Goal: Task Accomplishment & Management: Complete application form

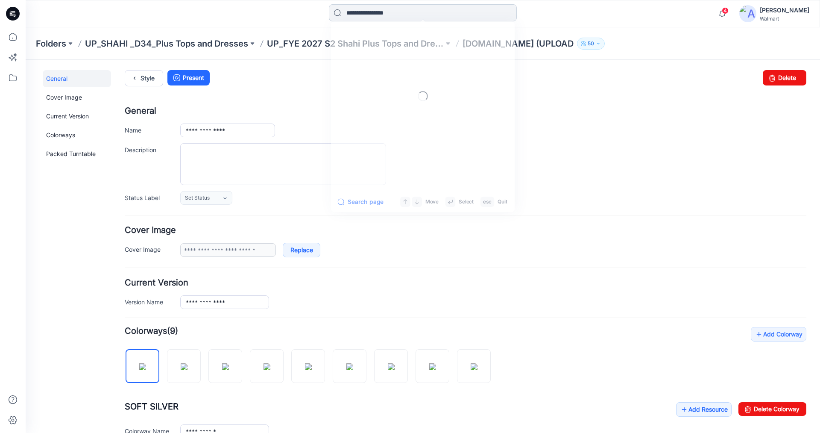
scroll to position [224, 0]
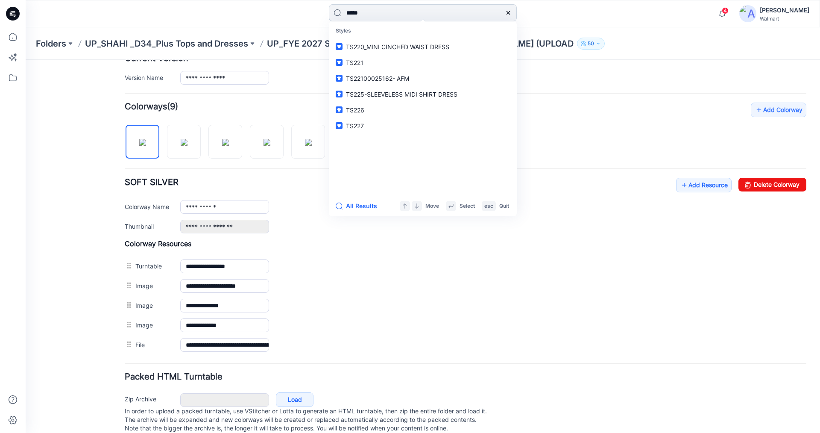
type input "*****"
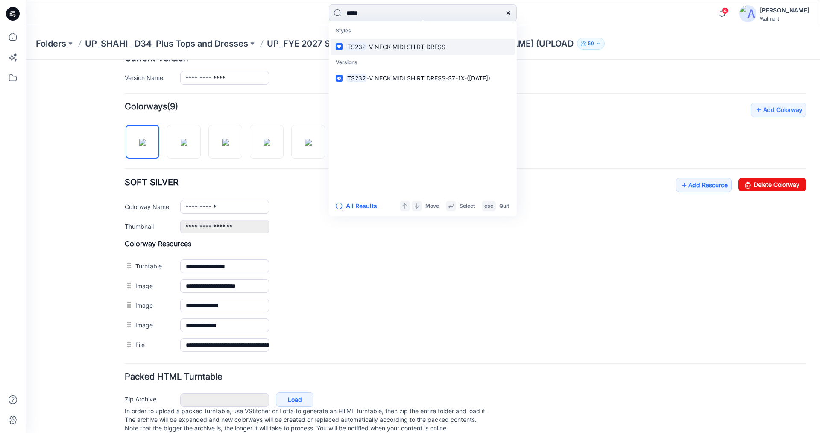
click at [418, 45] on span "-V NECK MIDI SHIRT DRESS" at bounding box center [406, 46] width 79 height 7
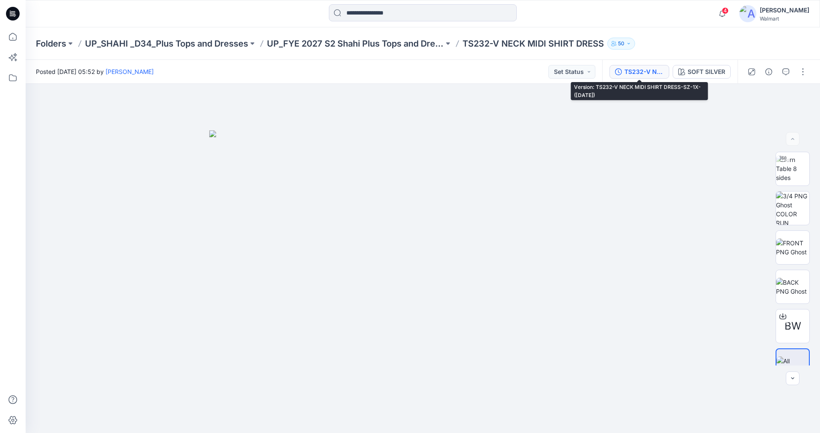
click at [639, 69] on div "TS232-V NECK MIDI SHIRT DRESS-SZ-1X-([DATE])" at bounding box center [644, 71] width 39 height 9
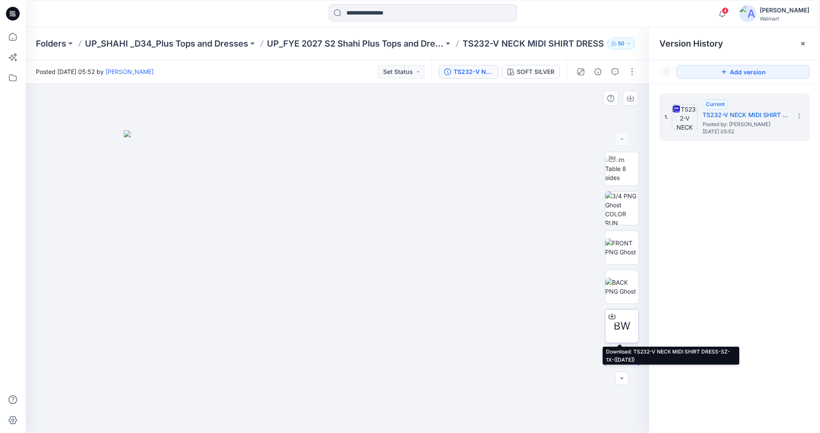
click at [614, 323] on div at bounding box center [612, 316] width 14 height 14
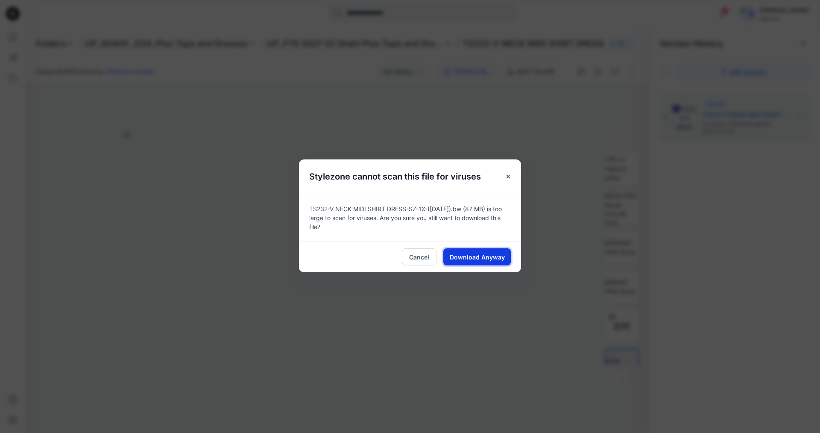
click at [477, 255] on span "Download Anyway" at bounding box center [477, 257] width 55 height 9
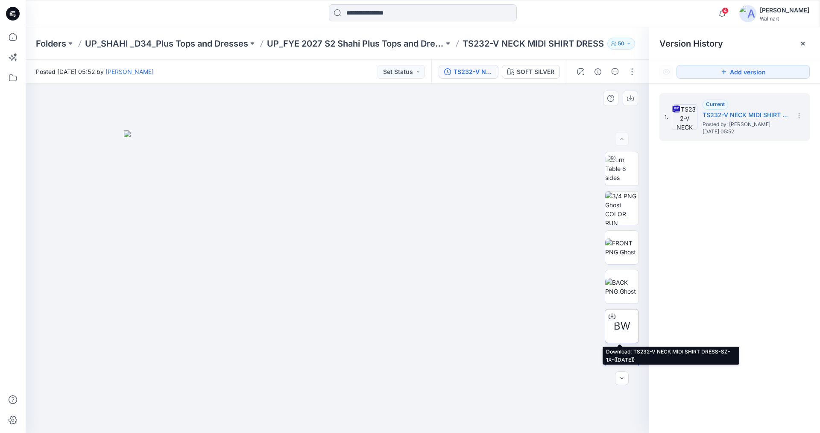
click at [616, 322] on span "BW" at bounding box center [622, 325] width 17 height 15
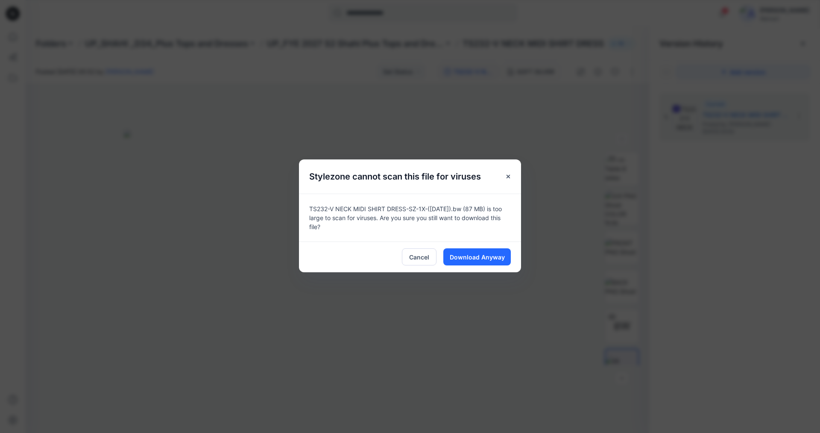
click at [744, 256] on div "Stylezone cannot scan this file for viruses TS232-V NECK MIDI SHIRT DRESS-SZ-1X…" at bounding box center [410, 216] width 820 height 433
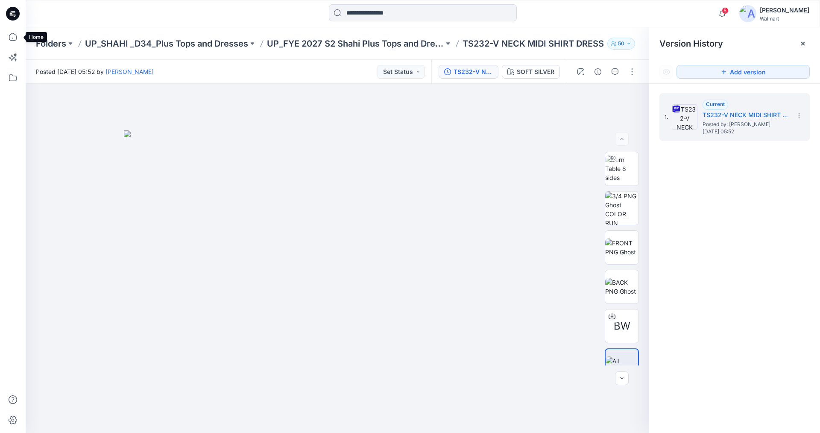
drag, startPoint x: 14, startPoint y: 36, endPoint x: 23, endPoint y: 38, distance: 9.2
click at [14, 36] on icon at bounding box center [12, 36] width 19 height 19
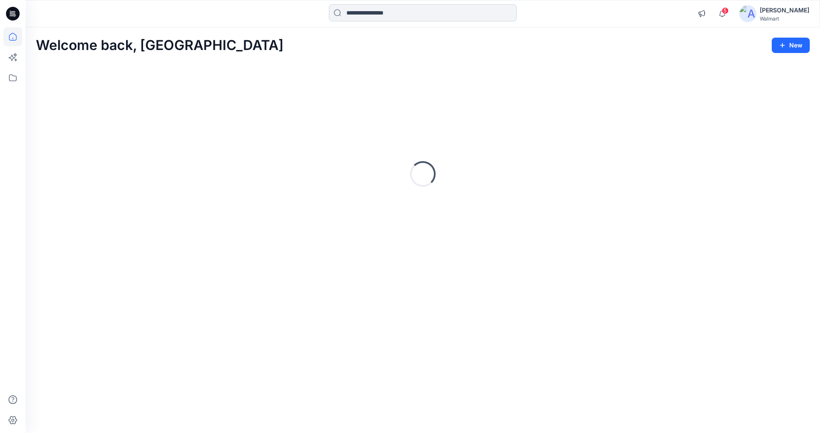
click at [380, 13] on input at bounding box center [423, 12] width 188 height 17
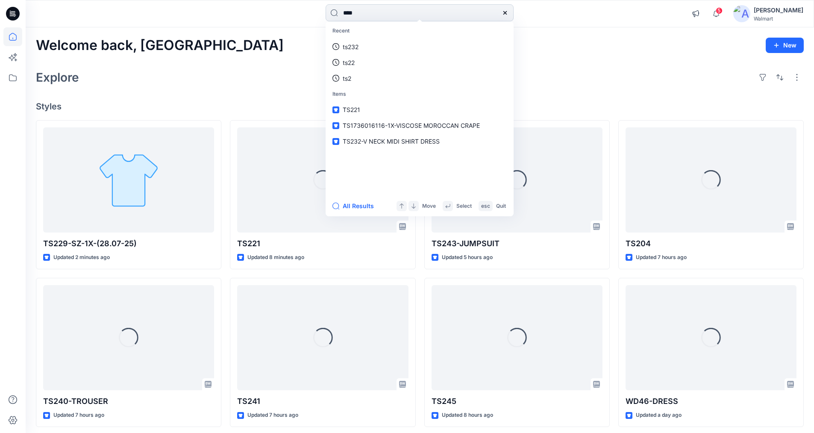
type input "****"
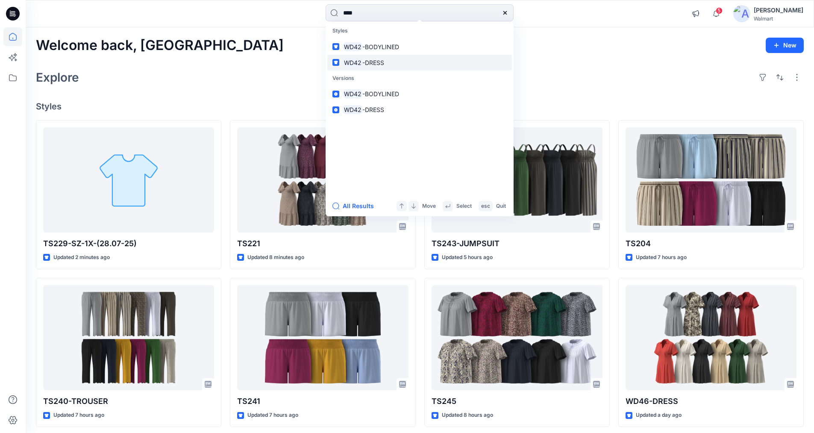
click at [364, 62] on span "-DRESS" at bounding box center [373, 62] width 22 height 7
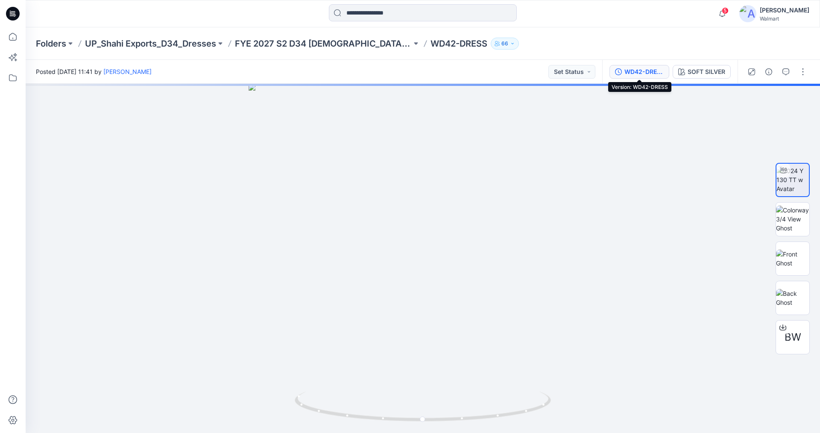
click at [629, 68] on div "WD42-DRESS" at bounding box center [644, 71] width 39 height 9
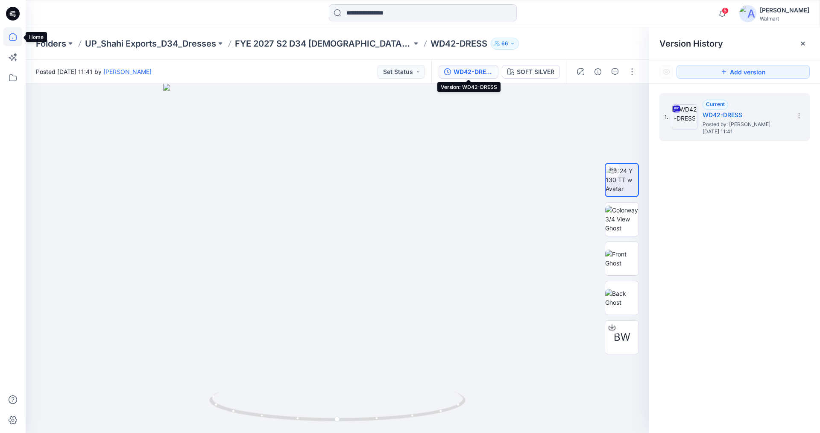
click at [15, 35] on icon at bounding box center [13, 37] width 8 height 8
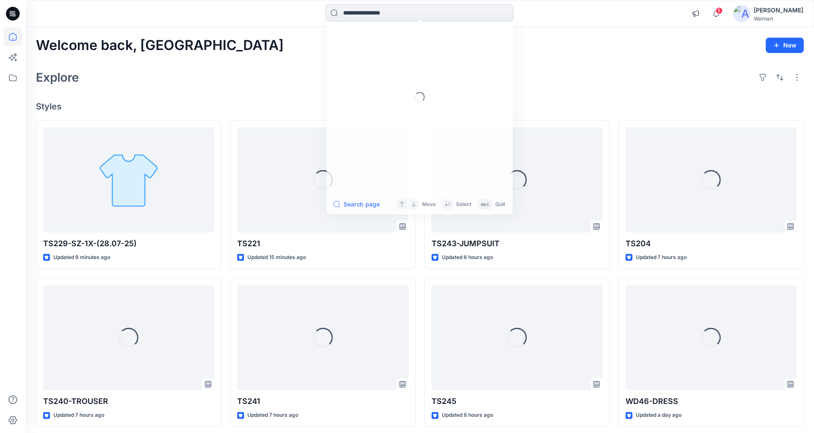
click at [404, 10] on input at bounding box center [420, 12] width 188 height 17
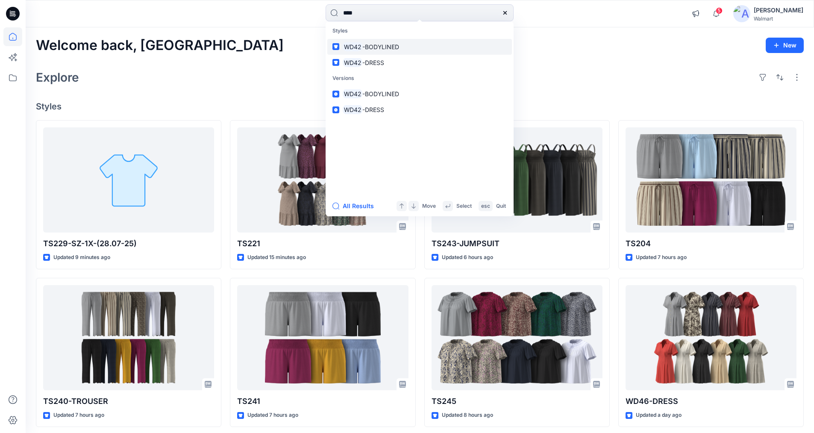
type input "****"
click at [385, 46] on span "-BODYLINED" at bounding box center [380, 46] width 37 height 7
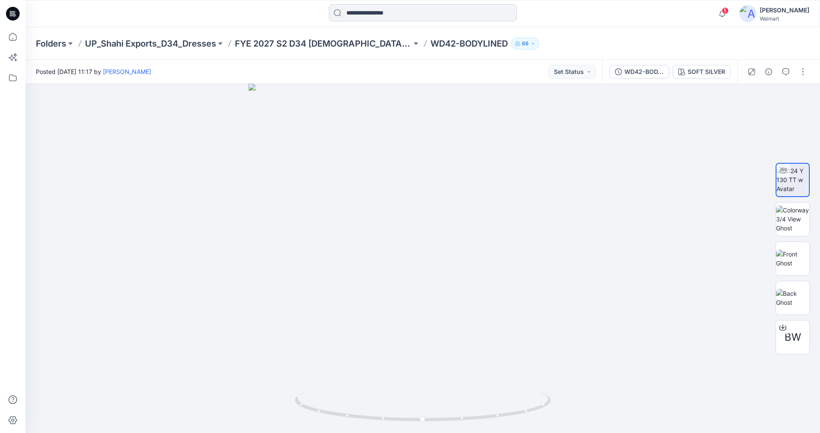
click at [363, 11] on input at bounding box center [423, 12] width 188 height 17
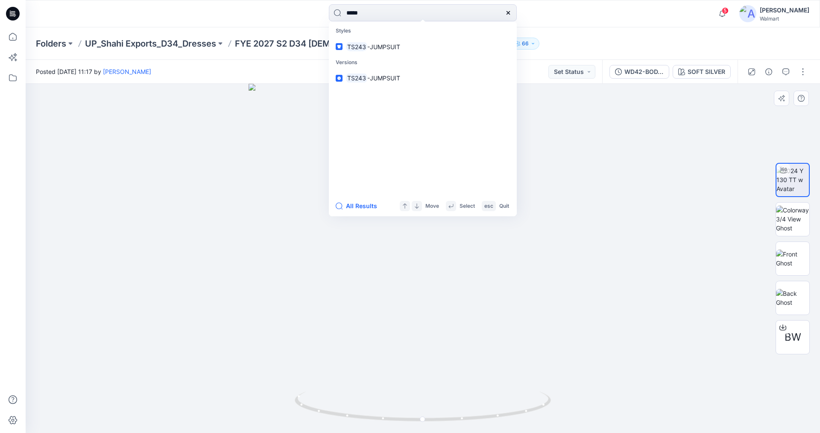
click at [170, 194] on div at bounding box center [423, 258] width 795 height 349
click at [371, 15] on input "*****" at bounding box center [423, 12] width 188 height 17
drag, startPoint x: 374, startPoint y: 14, endPoint x: 316, endPoint y: 15, distance: 57.7
click at [319, 15] on div "***** Styles TS243 -JUMPSUIT Versions TS243 -JUMPSUIT All Results Move Select e…" at bounding box center [422, 13] width 397 height 19
type input "*****"
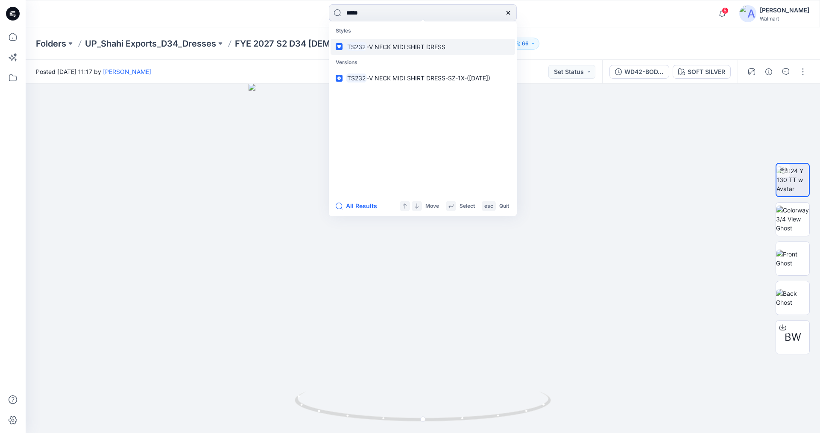
click at [396, 44] on span "-V NECK MIDI SHIRT DRESS" at bounding box center [406, 46] width 79 height 7
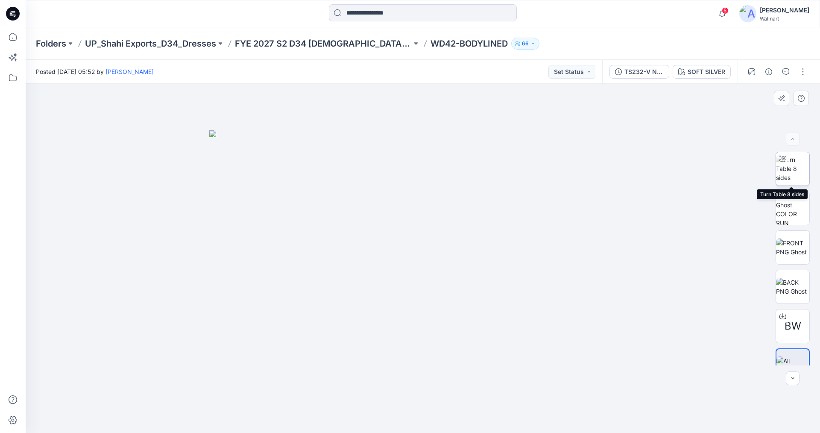
click at [790, 171] on img at bounding box center [792, 168] width 33 height 27
click at [785, 71] on icon "button" at bounding box center [786, 71] width 7 height 7
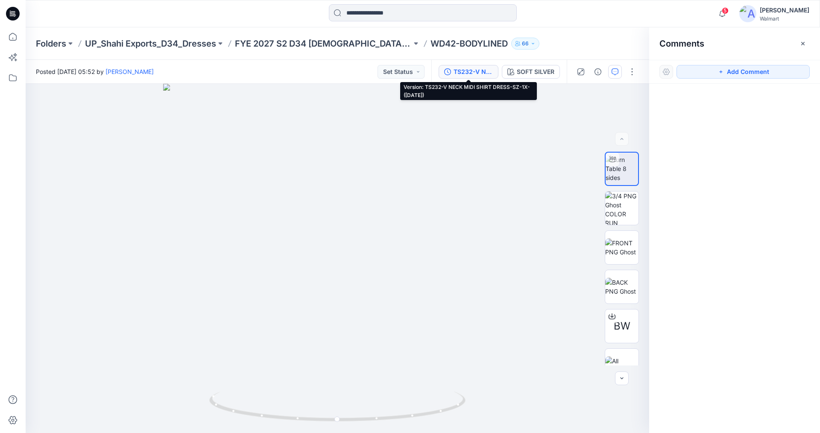
click at [470, 71] on div "TS232-V NECK MIDI SHIRT DRESS-SZ-1X-(21-06-25)" at bounding box center [473, 71] width 39 height 9
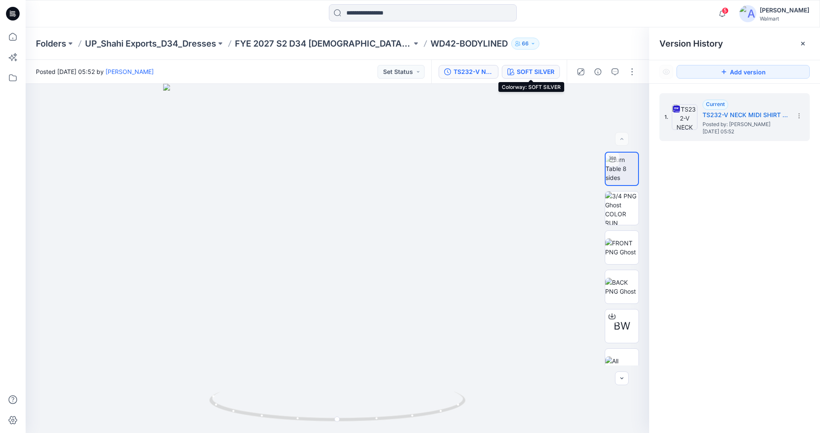
click at [523, 72] on div "SOFT SILVER" at bounding box center [536, 71] width 38 height 9
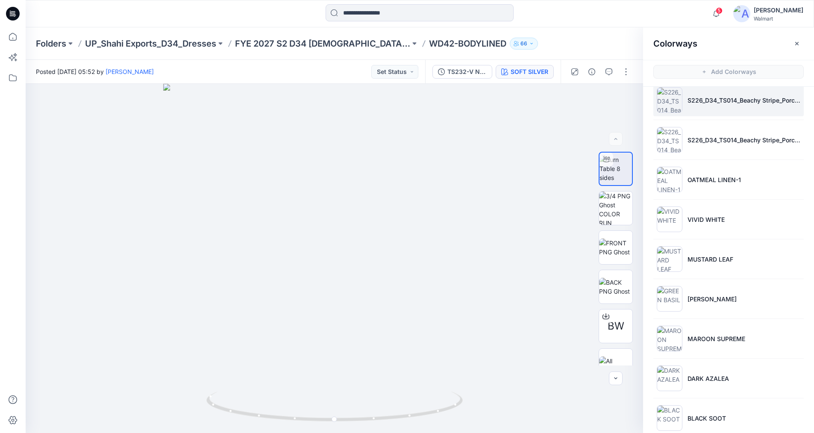
scroll to position [145, 0]
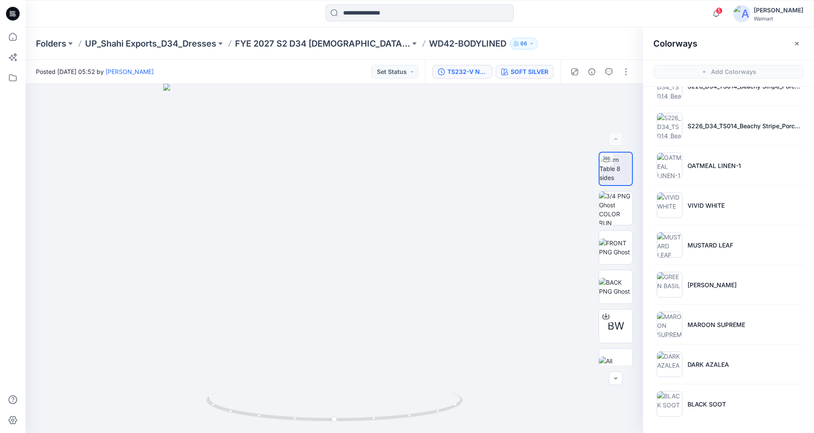
click at [464, 76] on div "TS232-V NECK MIDI SHIRT DRESS-SZ-1X-(21-06-25)" at bounding box center [466, 71] width 39 height 9
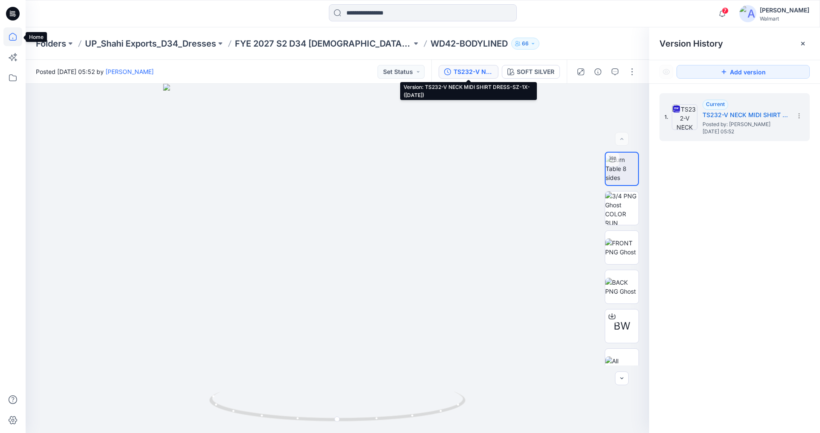
click at [11, 35] on icon at bounding box center [13, 37] width 8 height 8
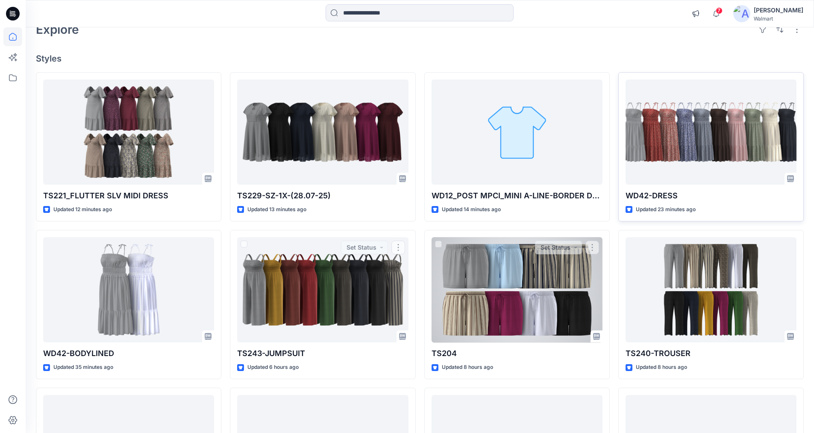
scroll to position [43, 0]
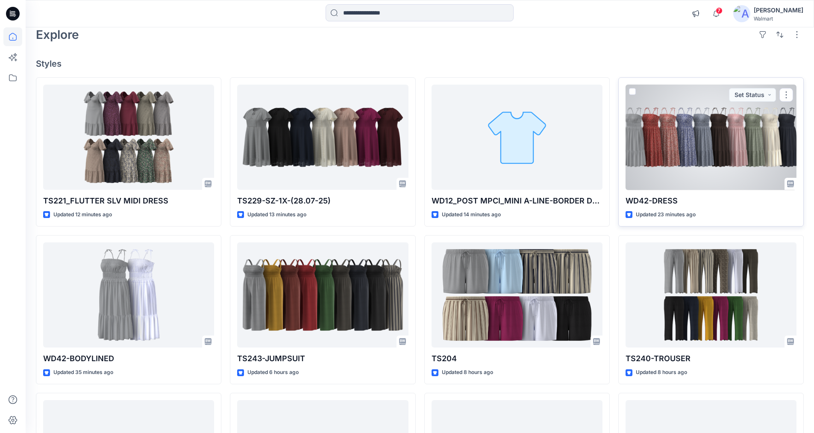
click at [710, 137] on div at bounding box center [711, 138] width 171 height 106
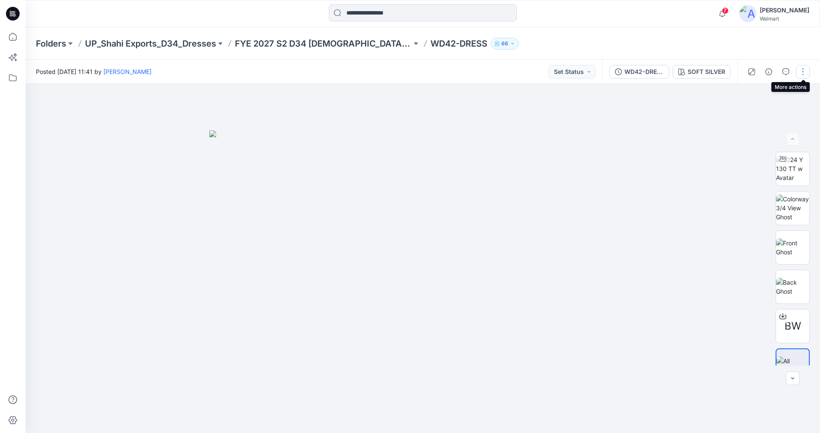
click at [802, 69] on button "button" at bounding box center [803, 72] width 14 height 14
click at [746, 115] on p "Edit" at bounding box center [748, 115] width 11 height 9
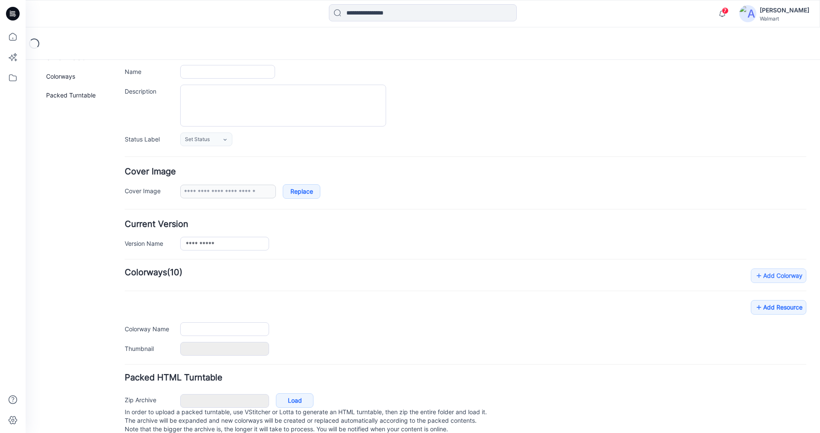
scroll to position [79, 0]
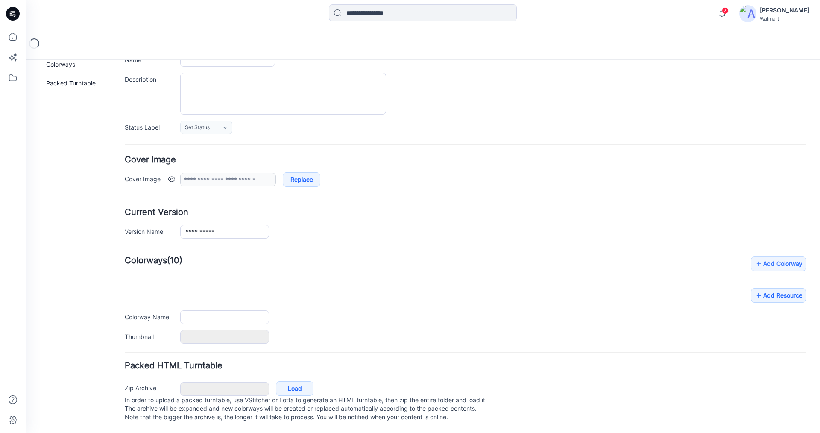
type input "**********"
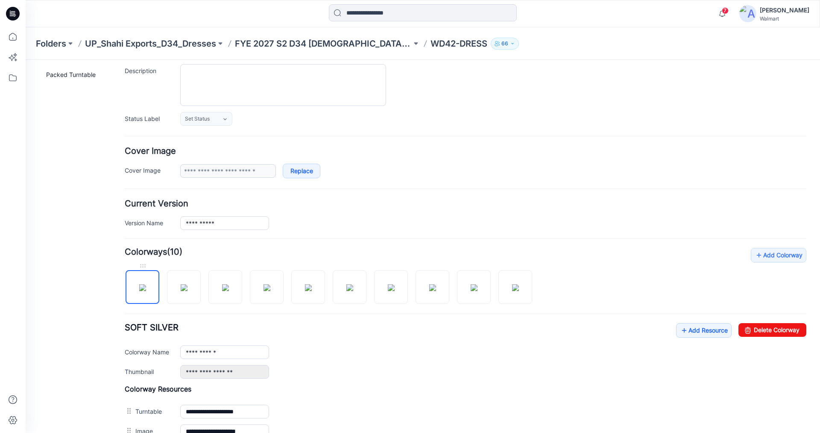
click at [144, 288] on img at bounding box center [142, 287] width 7 height 7
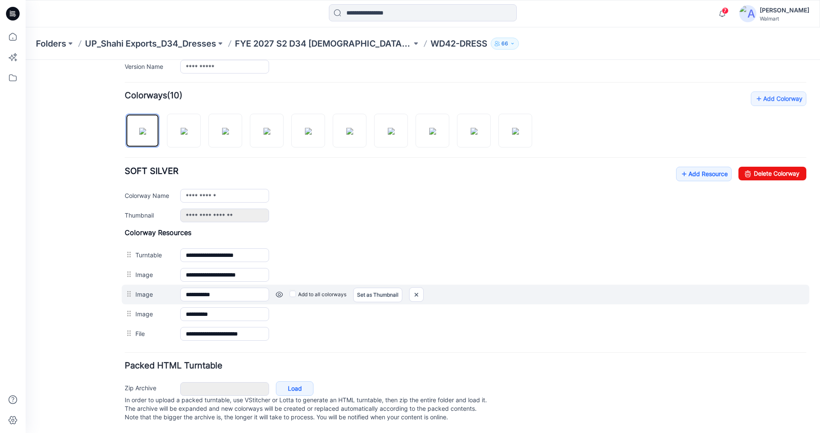
scroll to position [244, 0]
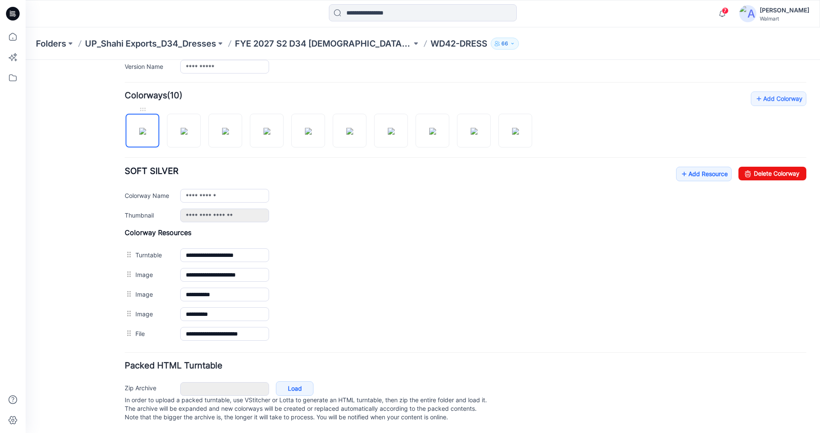
click at [142, 128] on img at bounding box center [142, 131] width 7 height 7
click at [695, 167] on link "Add Resource" at bounding box center [704, 174] width 56 height 15
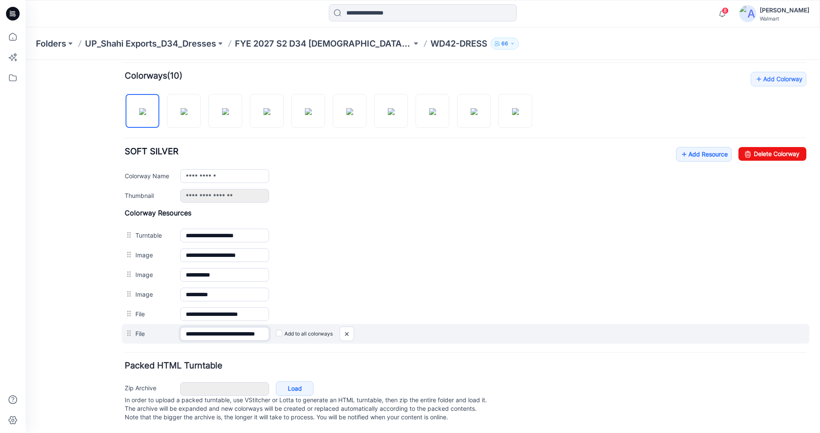
scroll to position [0, 24]
drag, startPoint x: 240, startPoint y: 325, endPoint x: 304, endPoint y: 328, distance: 64.6
click at [304, 328] on div "**********" at bounding box center [466, 334] width 688 height 20
click at [246, 327] on input "**********" at bounding box center [224, 334] width 89 height 14
click at [281, 326] on div "**********" at bounding box center [466, 334] width 688 height 20
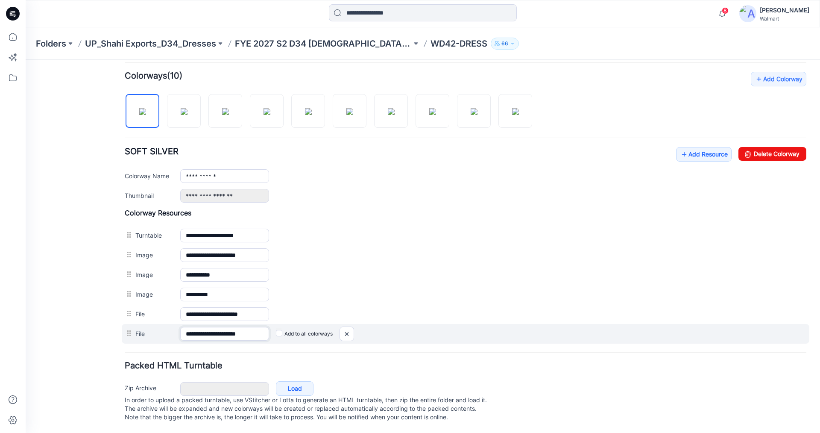
scroll to position [0, 0]
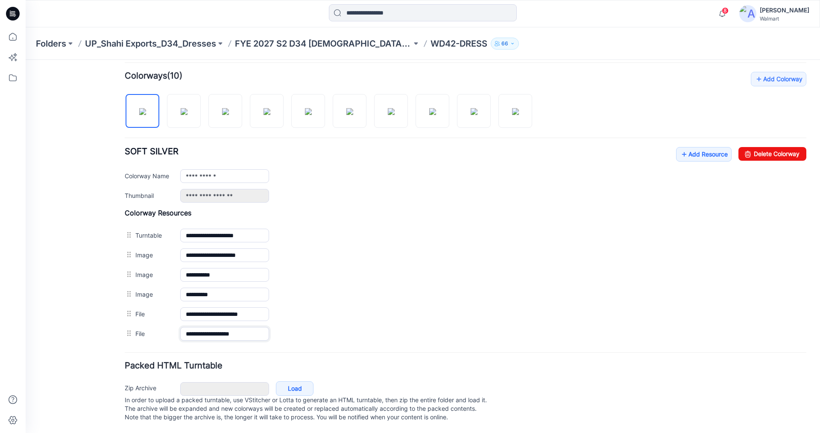
type input "**********"
click at [332, 361] on h4 "Packed HTML Turntable" at bounding box center [466, 365] width 682 height 8
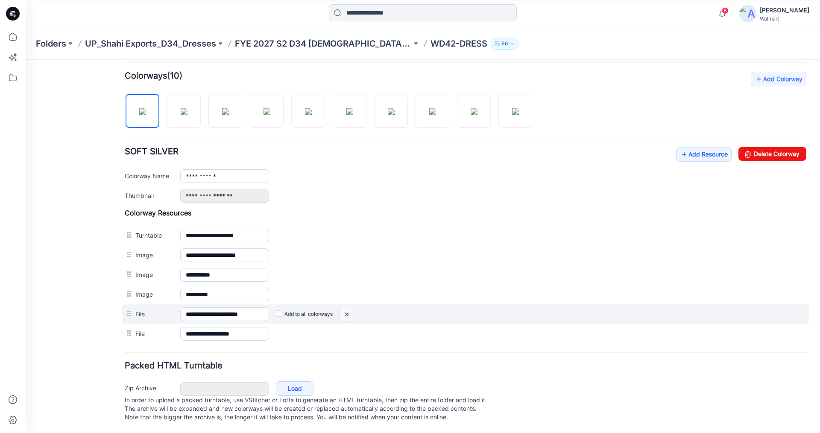
drag, startPoint x: 473, startPoint y: 84, endPoint x: 348, endPoint y: 304, distance: 253.2
click at [26, 60] on img at bounding box center [26, 60] width 0 height 0
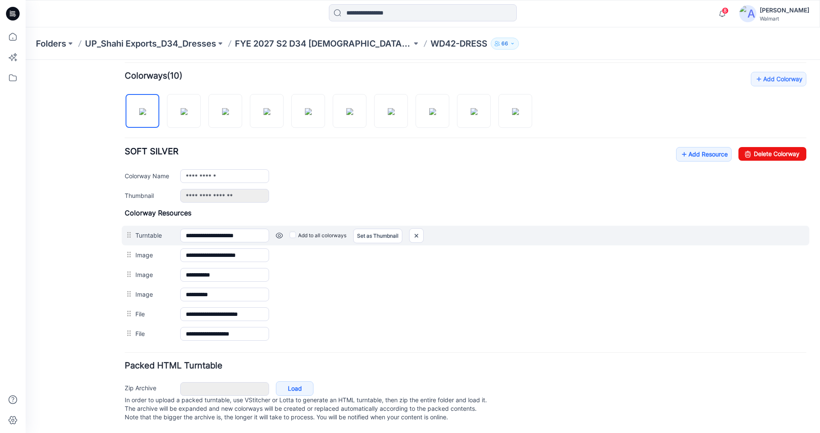
scroll to position [244, 0]
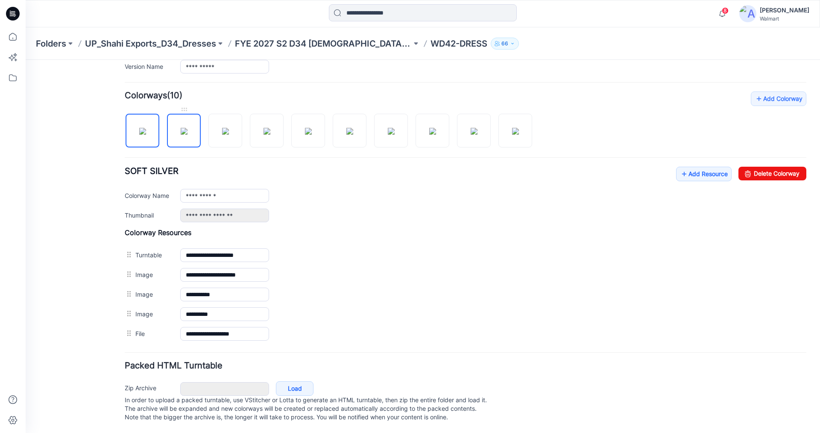
click at [184, 128] on img at bounding box center [184, 131] width 7 height 7
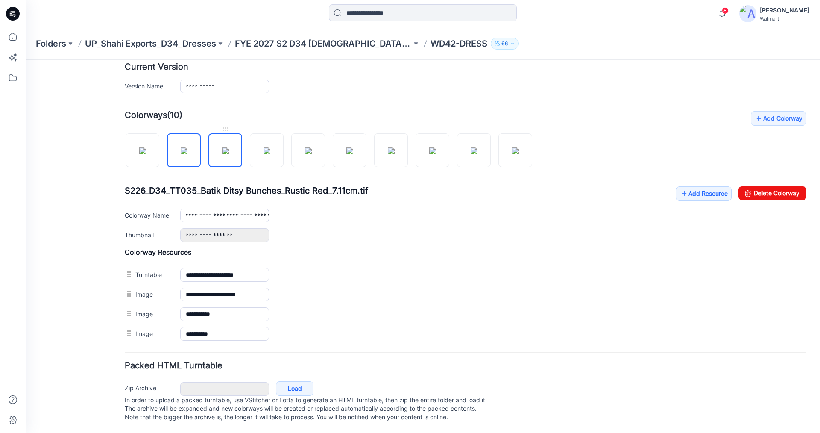
click at [222, 152] on img at bounding box center [225, 150] width 7 height 7
click at [264, 147] on img at bounding box center [267, 150] width 7 height 7
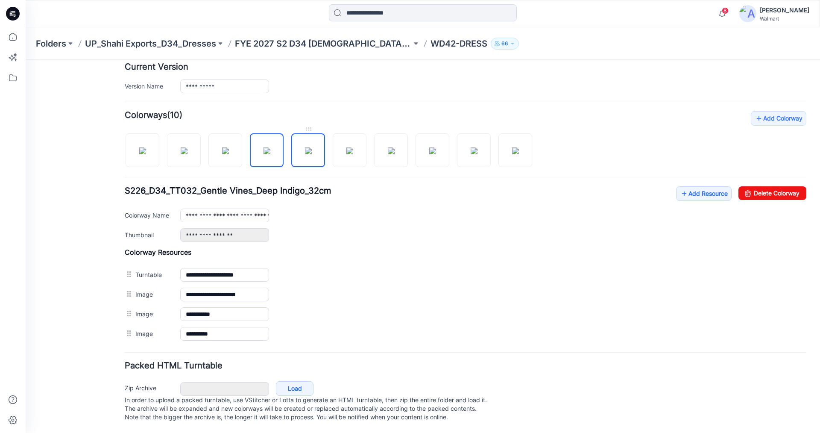
click at [305, 147] on img at bounding box center [308, 150] width 7 height 7
click at [348, 147] on img at bounding box center [350, 150] width 7 height 7
click at [393, 147] on img at bounding box center [391, 150] width 7 height 7
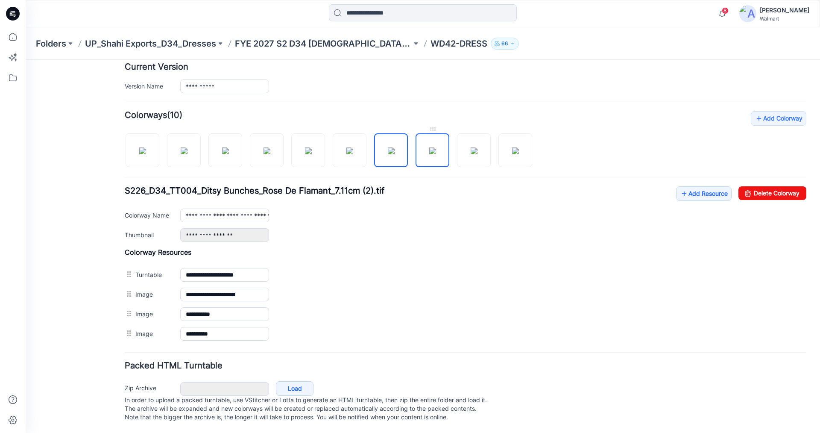
drag, startPoint x: 429, startPoint y: 141, endPoint x: 423, endPoint y: 153, distance: 13.0
click at [429, 147] on img at bounding box center [432, 150] width 7 height 7
click at [471, 147] on img at bounding box center [474, 150] width 7 height 7
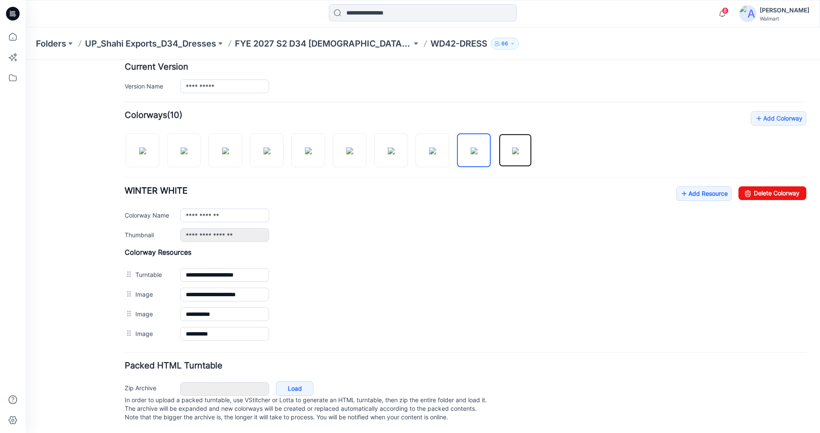
drag, startPoint x: 510, startPoint y: 140, endPoint x: 345, endPoint y: 241, distance: 193.9
click at [512, 147] on img at bounding box center [515, 150] width 7 height 7
type input "*********"
click at [12, 38] on icon at bounding box center [12, 36] width 19 height 19
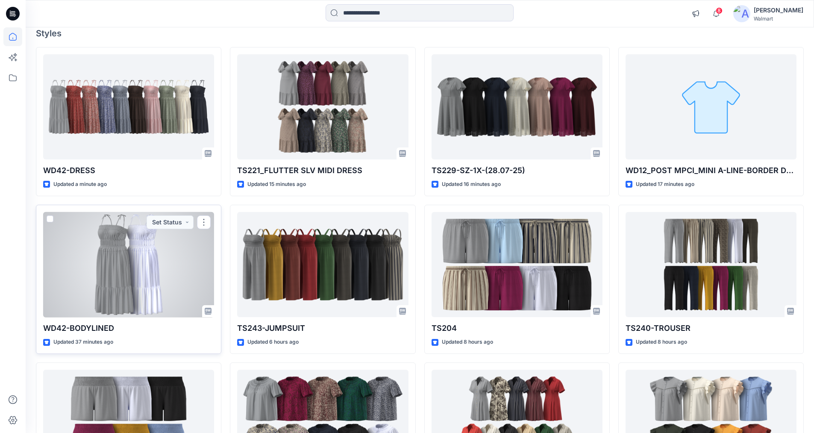
scroll to position [85, 0]
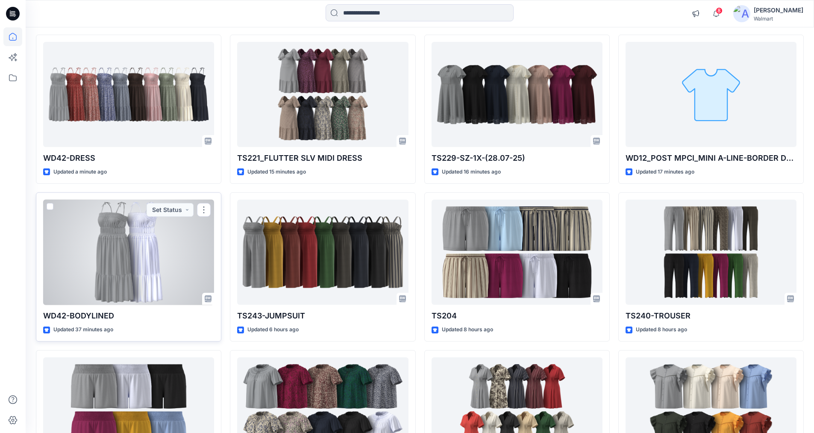
click at [116, 251] on div at bounding box center [128, 253] width 171 height 106
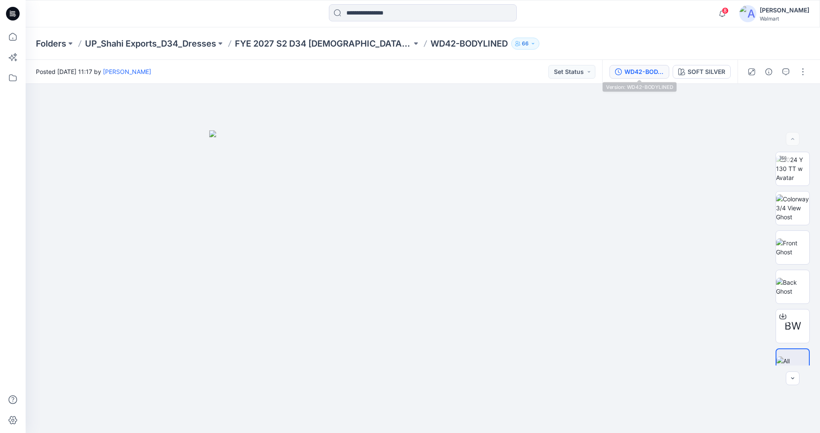
click at [635, 73] on div "WD42-BODYLINED" at bounding box center [644, 71] width 39 height 9
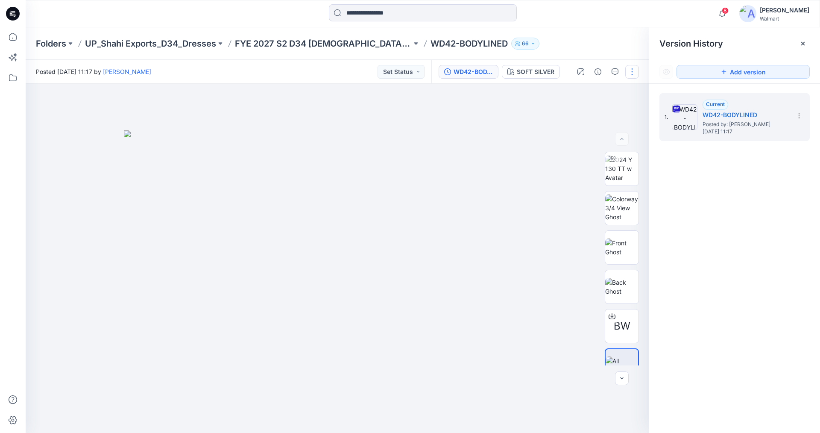
click at [633, 70] on button "button" at bounding box center [633, 72] width 14 height 14
click at [576, 115] on p "Edit" at bounding box center [578, 115] width 11 height 9
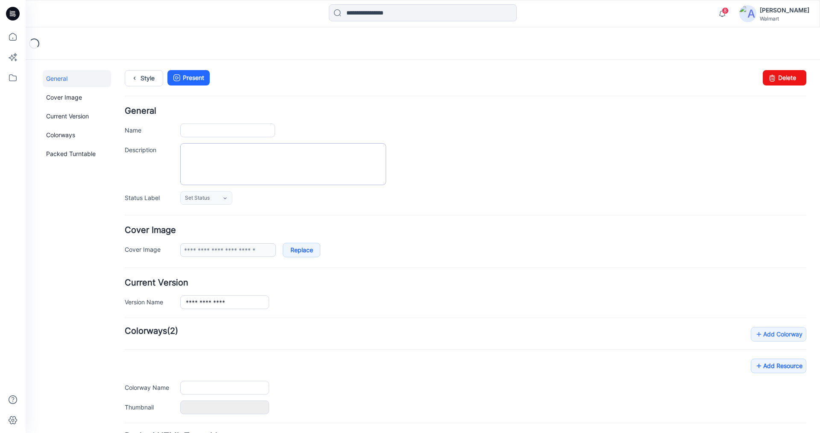
type input "**********"
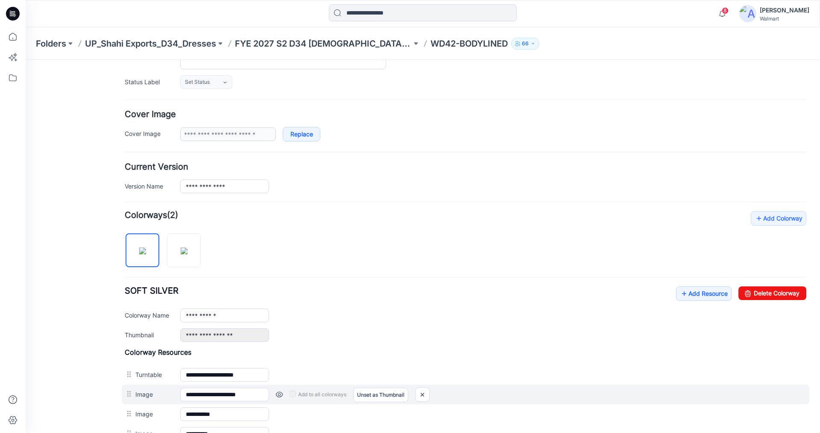
scroll to position [214, 0]
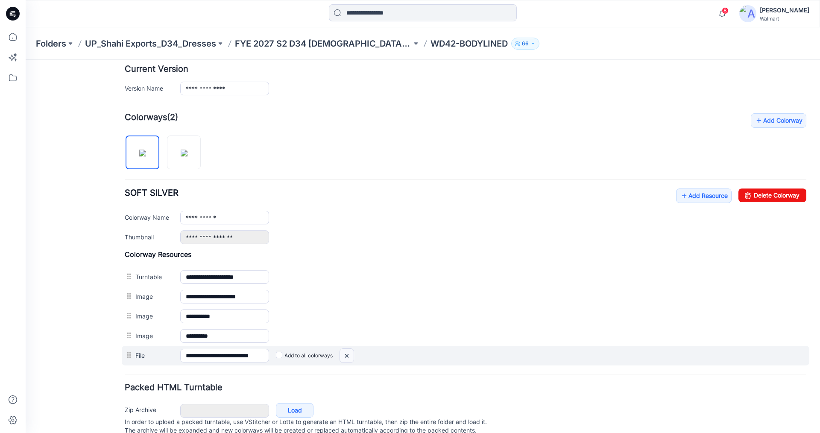
click at [26, 60] on img at bounding box center [26, 60] width 0 height 0
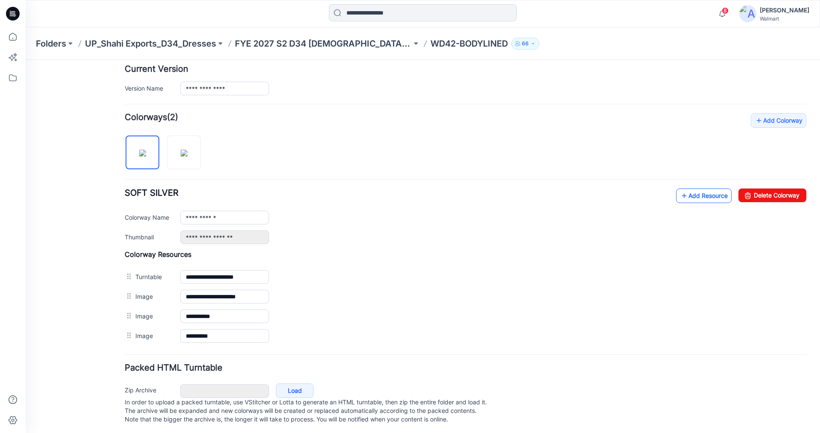
click at [690, 195] on link "Add Resource" at bounding box center [704, 195] width 56 height 15
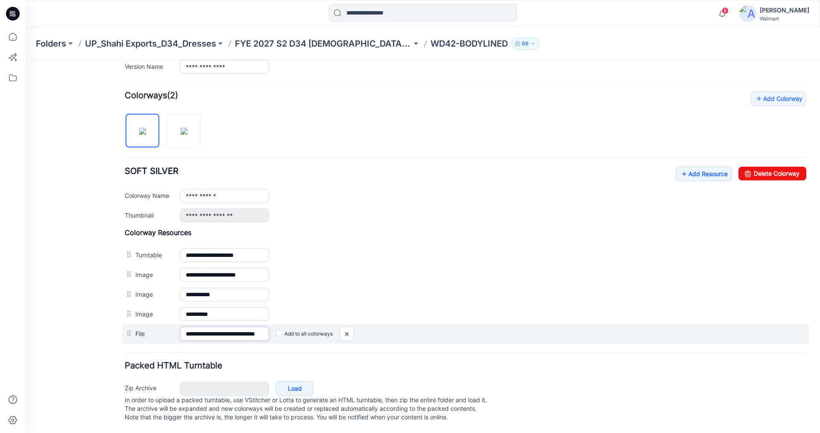
scroll to position [0, 24]
drag, startPoint x: 249, startPoint y: 326, endPoint x: 309, endPoint y: 331, distance: 60.5
click at [309, 331] on div "**********" at bounding box center [466, 334] width 688 height 20
drag, startPoint x: 263, startPoint y: 324, endPoint x: 265, endPoint y: 328, distance: 4.6
click at [263, 327] on input "**********" at bounding box center [224, 334] width 89 height 14
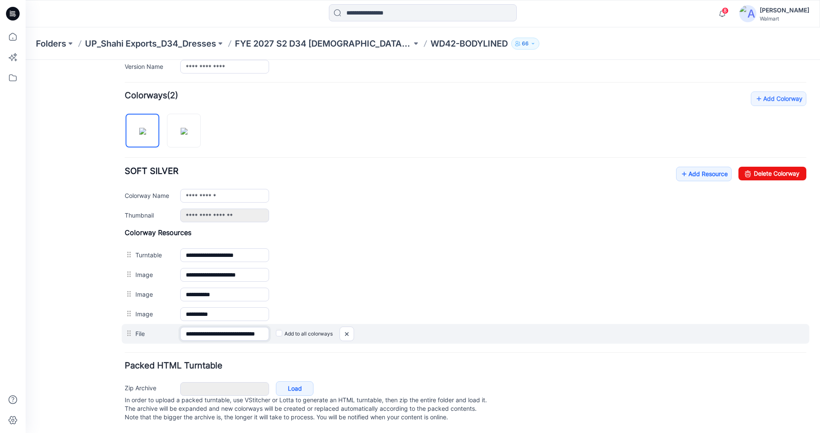
drag, startPoint x: 261, startPoint y: 326, endPoint x: 273, endPoint y: 327, distance: 11.1
click at [273, 327] on div "**********" at bounding box center [466, 334] width 688 height 20
drag, startPoint x: 258, startPoint y: 325, endPoint x: 270, endPoint y: 326, distance: 12.0
click at [270, 326] on div "**********" at bounding box center [466, 334] width 688 height 20
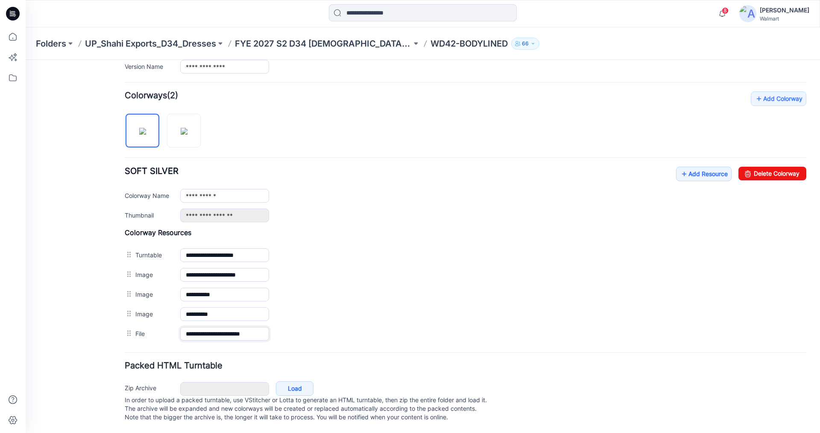
scroll to position [0, 5]
type input "**********"
click at [361, 365] on div "Packed HTML Turntable Zip Archive Cancel Load In order to upload a packed turnt…" at bounding box center [466, 392] width 682 height 63
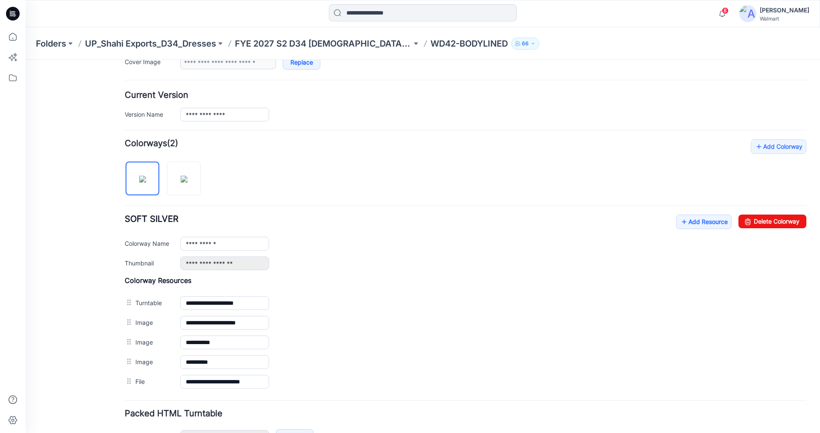
scroll to position [201, 0]
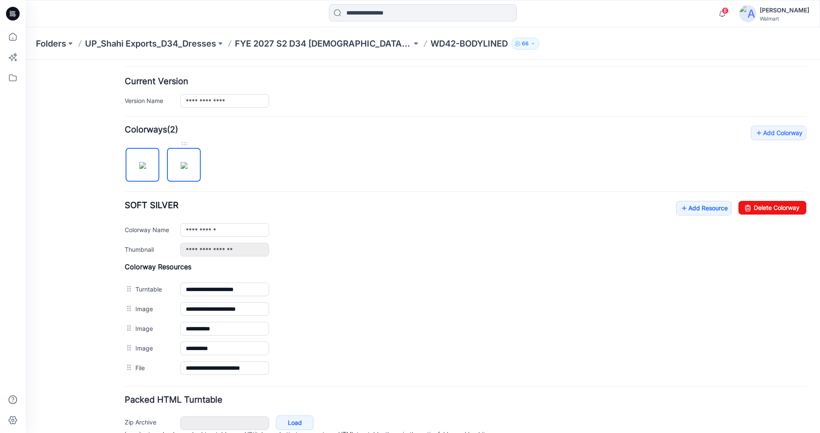
click at [181, 162] on img at bounding box center [184, 165] width 7 height 7
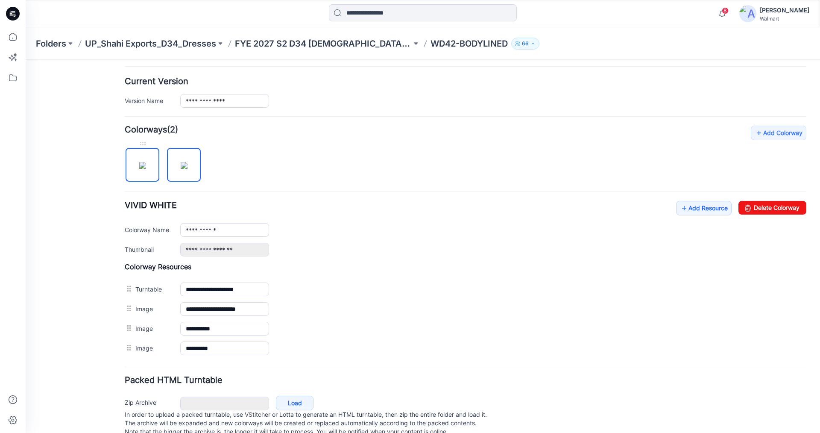
click at [143, 168] on img at bounding box center [142, 165] width 7 height 7
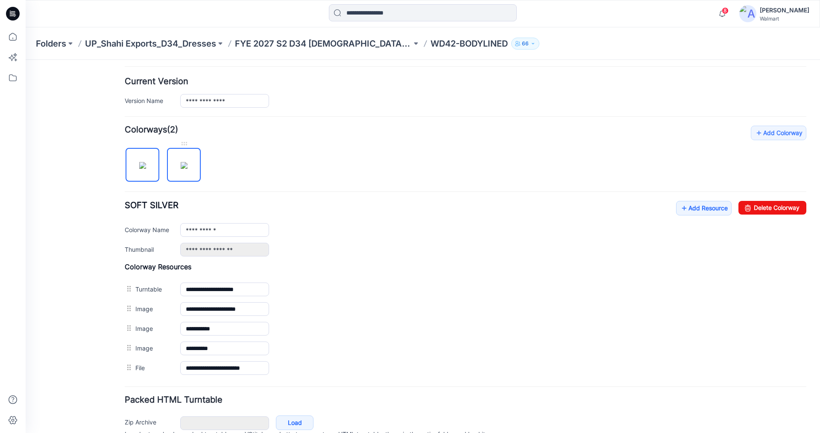
click at [181, 169] on img at bounding box center [184, 165] width 7 height 7
type input "**********"
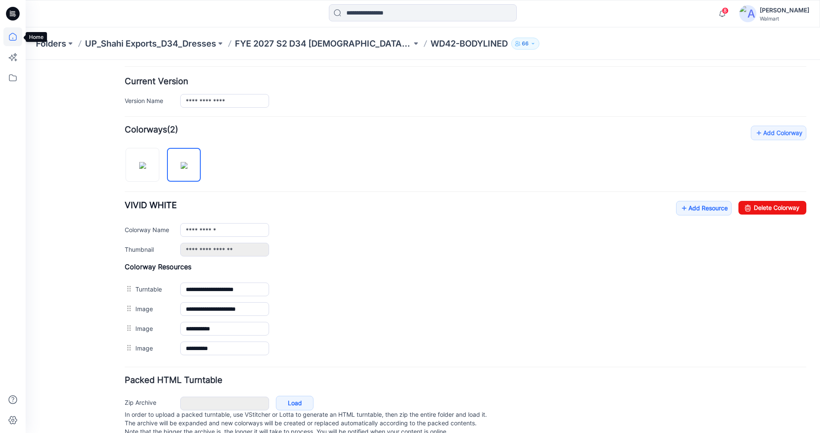
click at [14, 41] on icon at bounding box center [12, 36] width 19 height 19
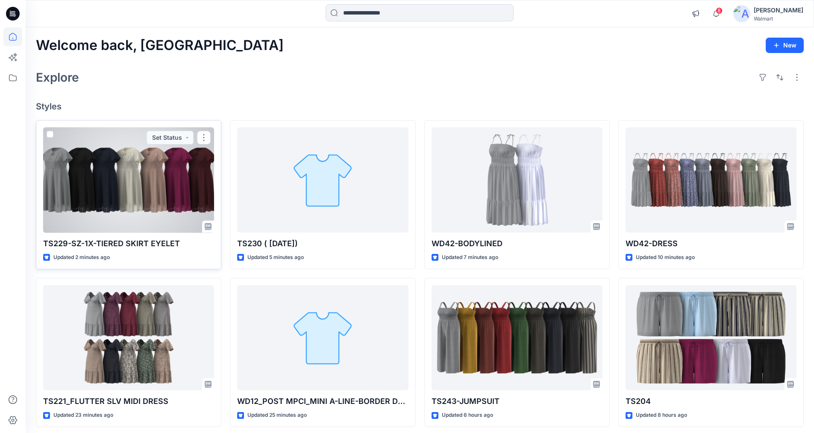
click at [153, 184] on div at bounding box center [128, 180] width 171 height 106
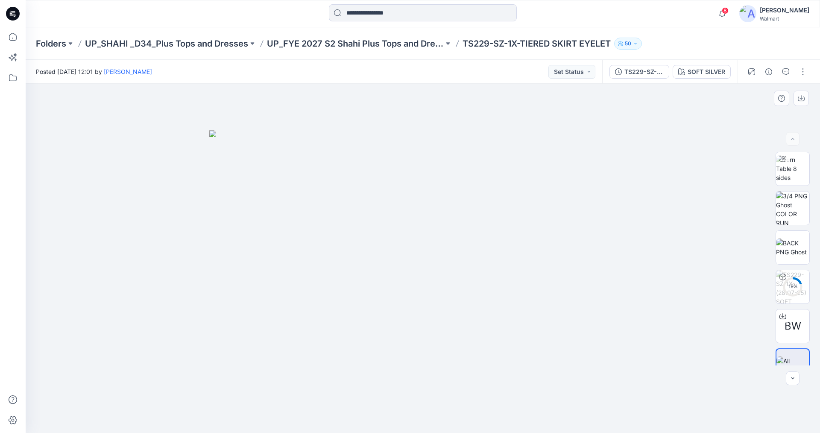
drag, startPoint x: 414, startPoint y: 273, endPoint x: 419, endPoint y: 260, distance: 13.4
click at [416, 258] on img at bounding box center [422, 281] width 427 height 303
